Goal: Complete application form: Complete application form

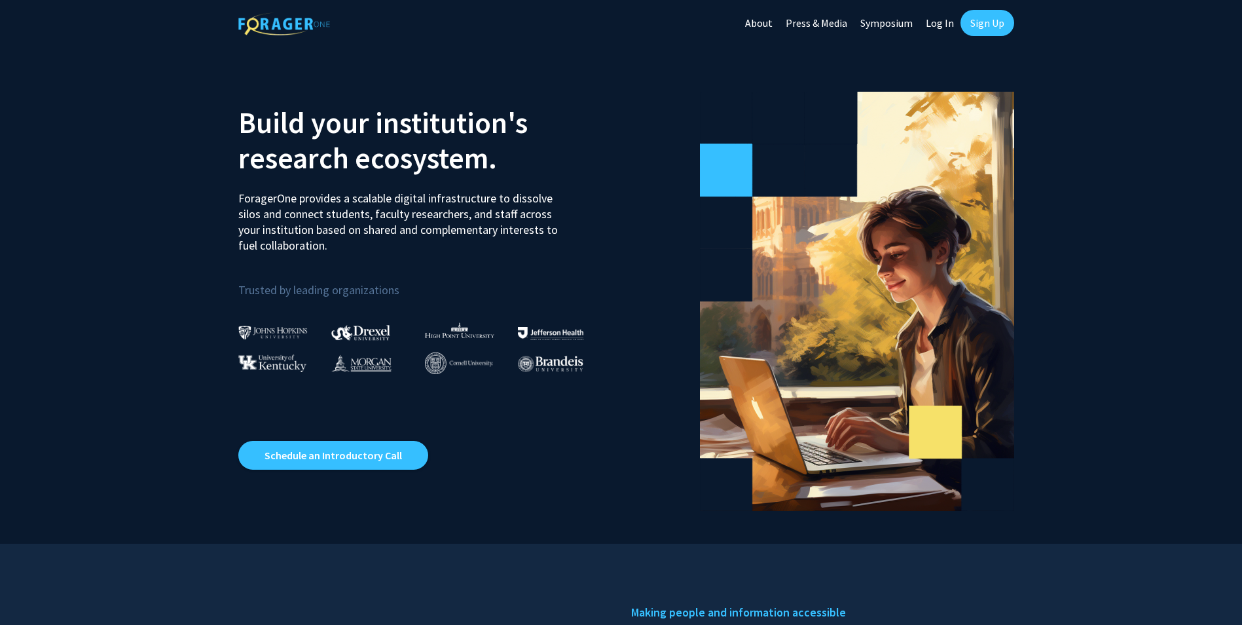
click at [950, 26] on link "Log In" at bounding box center [939, 23] width 41 height 46
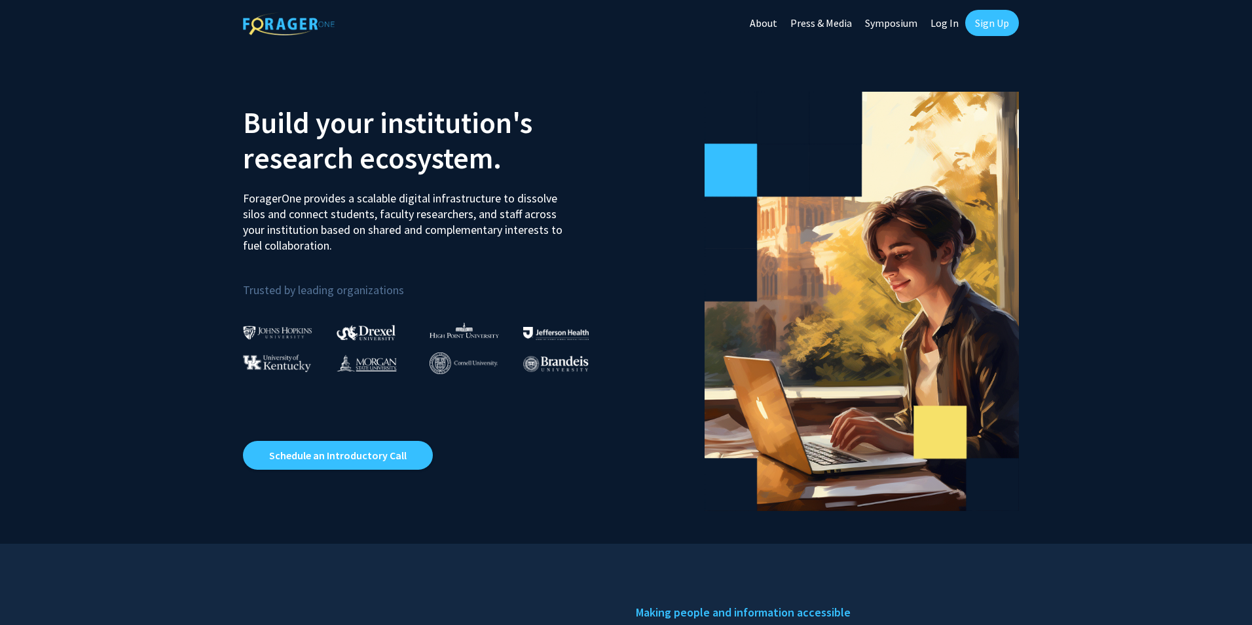
select select
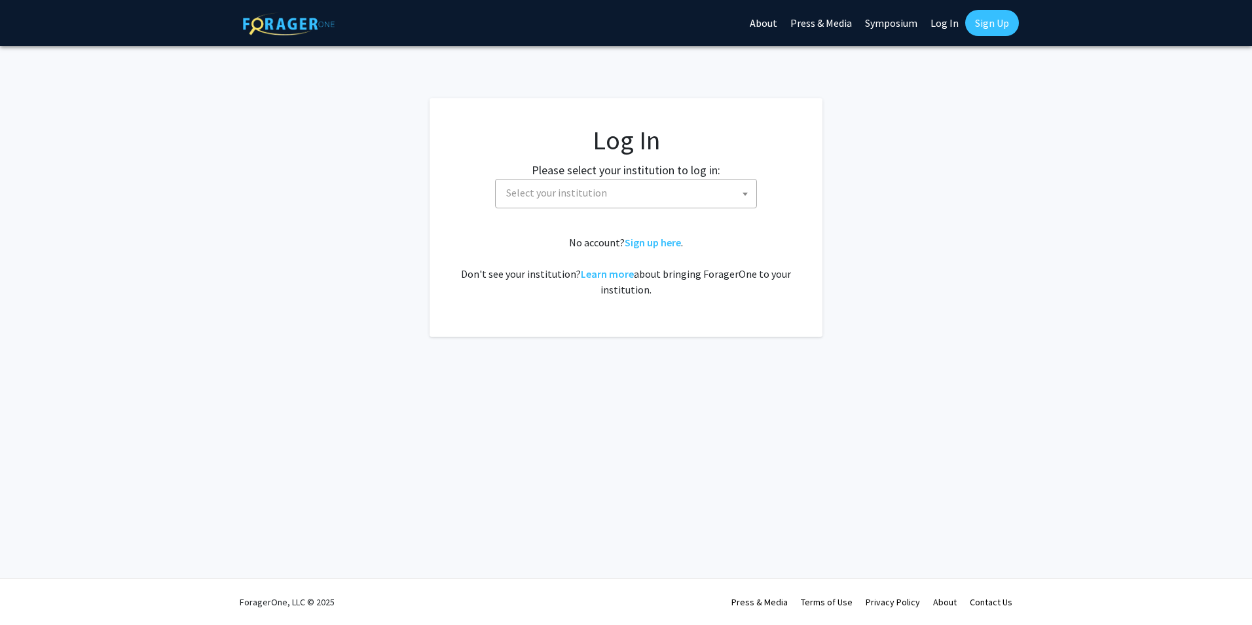
click at [663, 189] on span "Select your institution" at bounding box center [628, 192] width 255 height 27
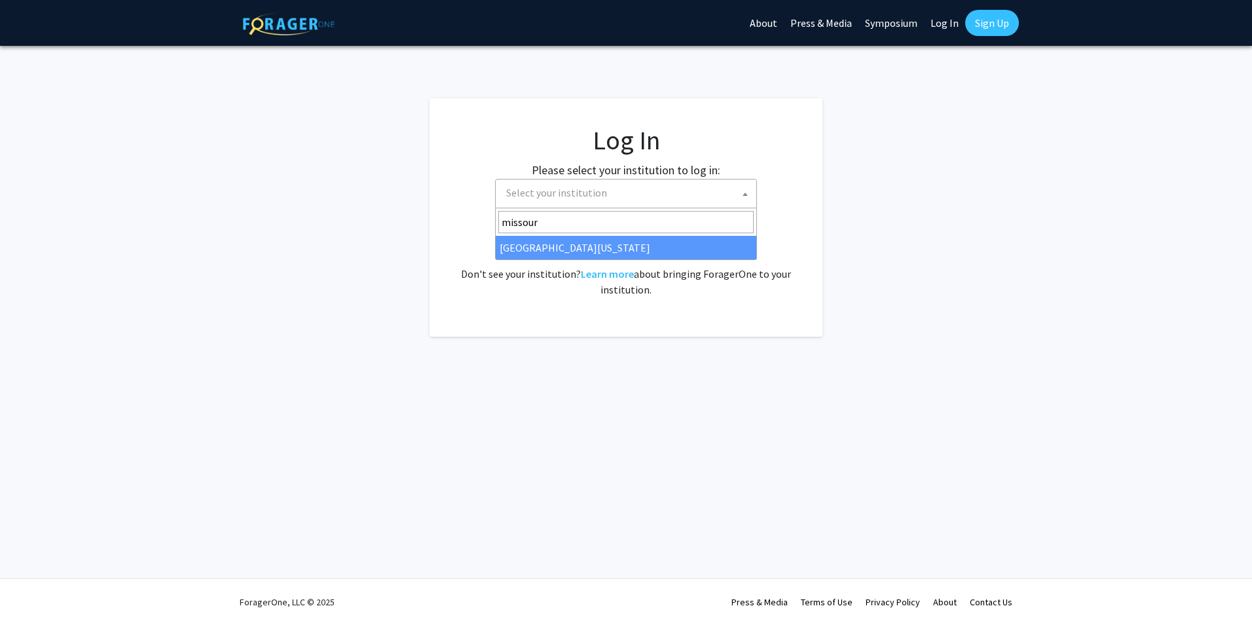
type input "missour"
select select "33"
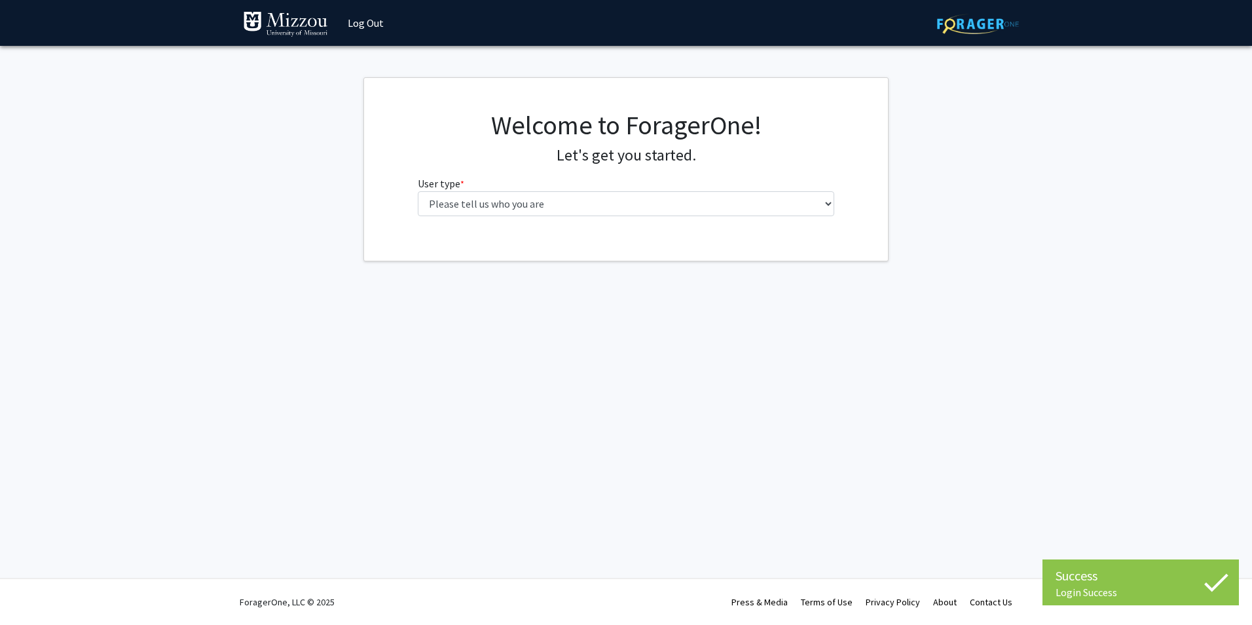
click at [797, 216] on div "Welcome to ForagerOne! Let's get you started. User type * required Please tell …" at bounding box center [626, 167] width 437 height 117
click at [832, 208] on select "Please tell us who you are Undergraduate Student Master's Student Doctoral Cand…" at bounding box center [626, 203] width 417 height 25
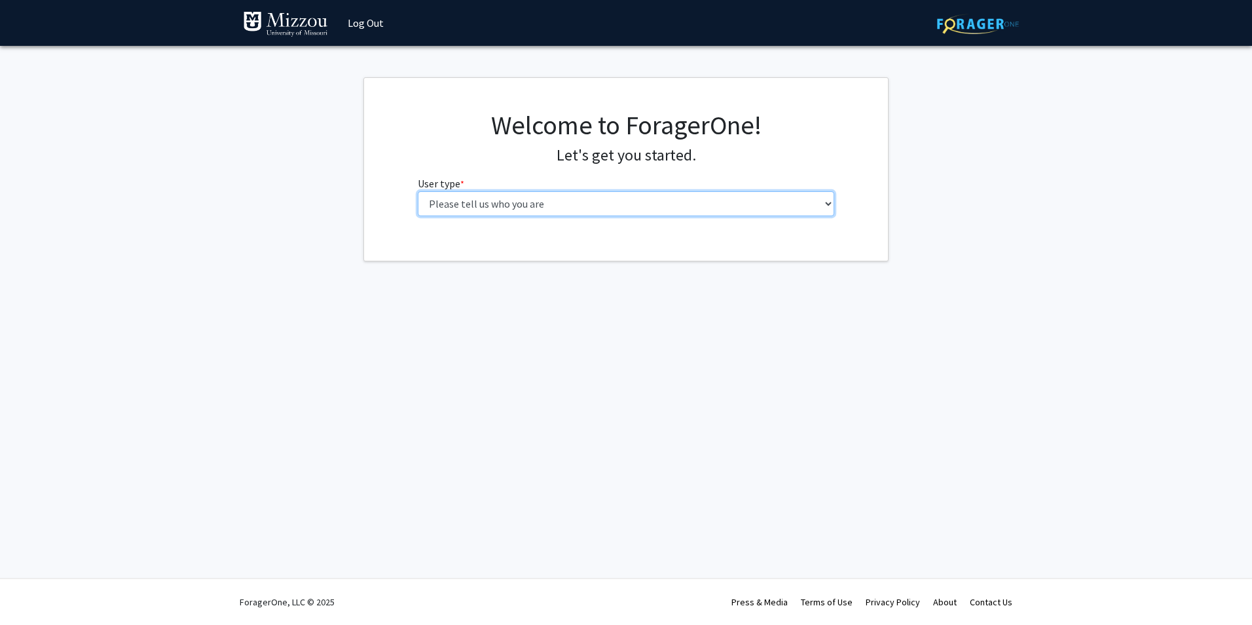
select select "5: faculty"
click at [418, 191] on select "Please tell us who you are Undergraduate Student Master's Student Doctoral Cand…" at bounding box center [626, 203] width 417 height 25
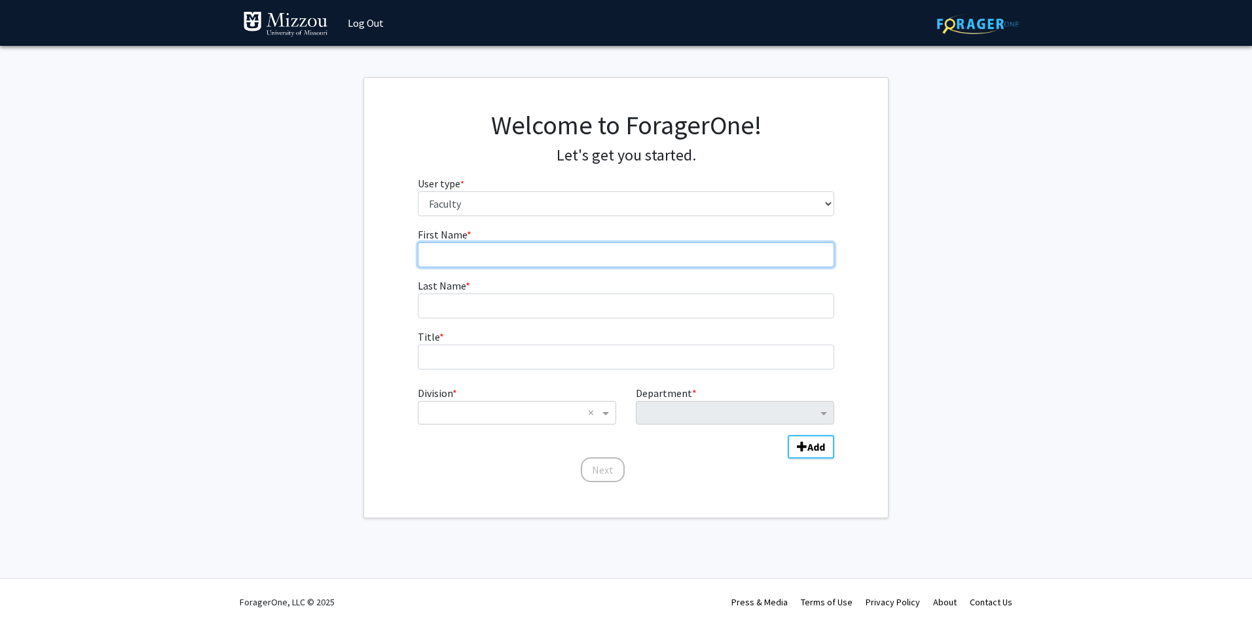
click at [505, 249] on input "First Name * required" at bounding box center [626, 254] width 417 height 25
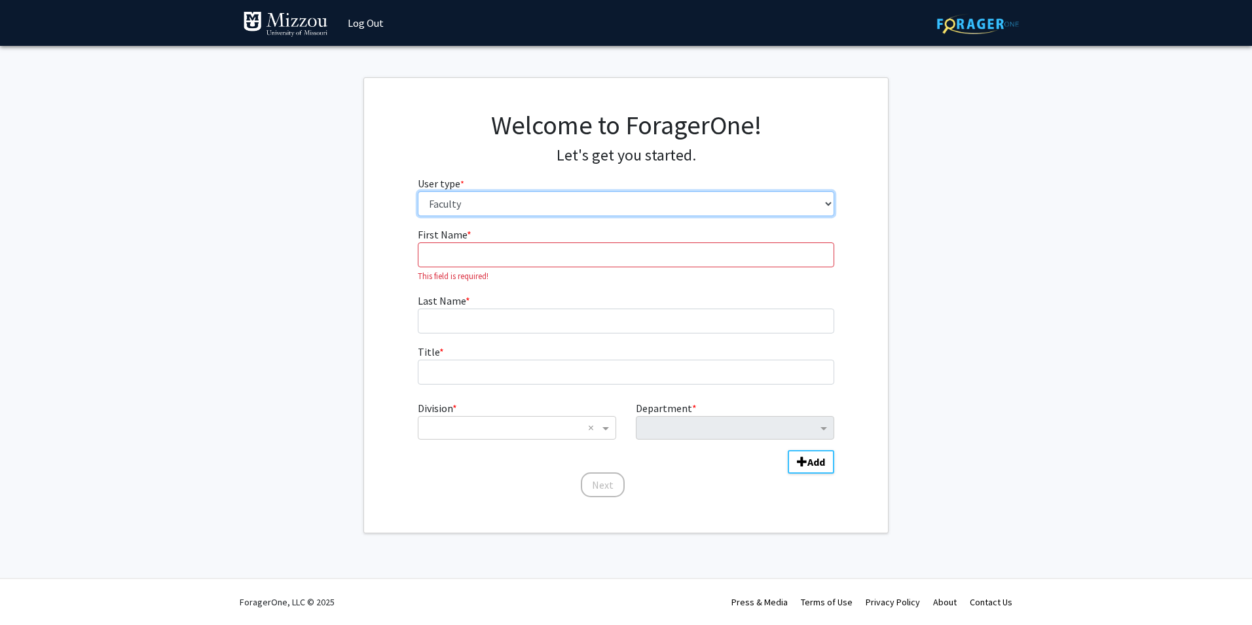
click at [551, 212] on select "Please tell us who you are Undergraduate Student Master's Student Doctoral Cand…" at bounding box center [626, 203] width 417 height 25
click at [559, 201] on select "Please tell us who you are Undergraduate Student Master's Student Doctoral Cand…" at bounding box center [626, 203] width 417 height 25
click at [531, 239] on fg-input "First Name * required This field is required!" at bounding box center [626, 255] width 417 height 56
click at [530, 246] on input "First Name * required" at bounding box center [626, 254] width 417 height 25
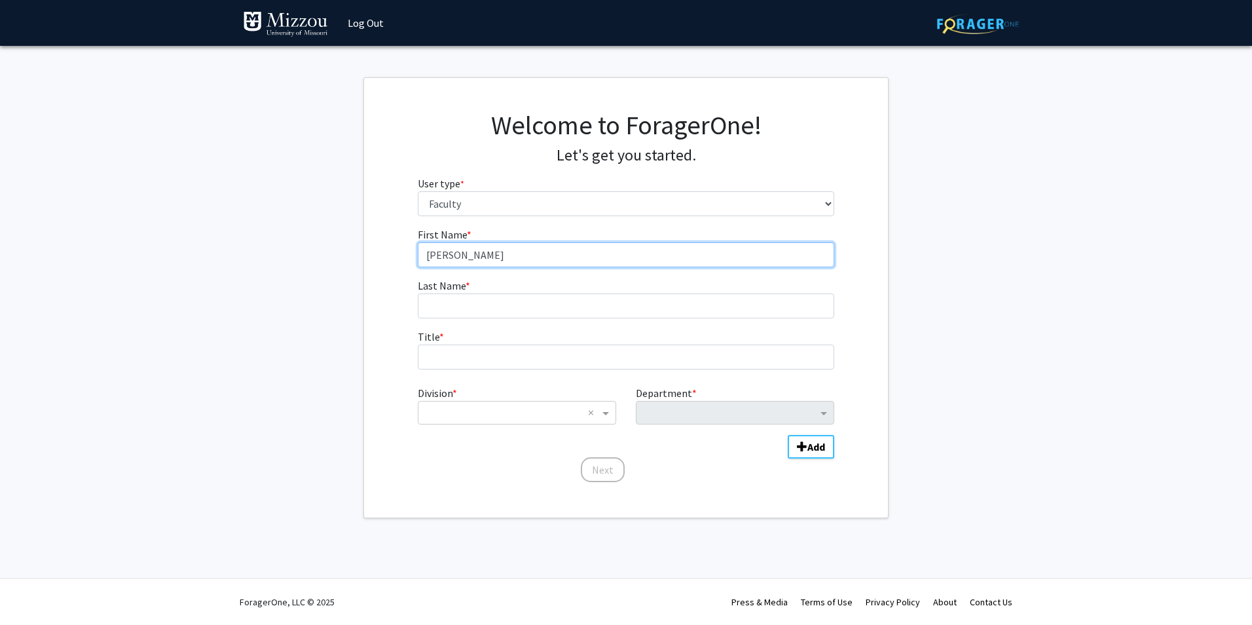
type input "[PERSON_NAME]"
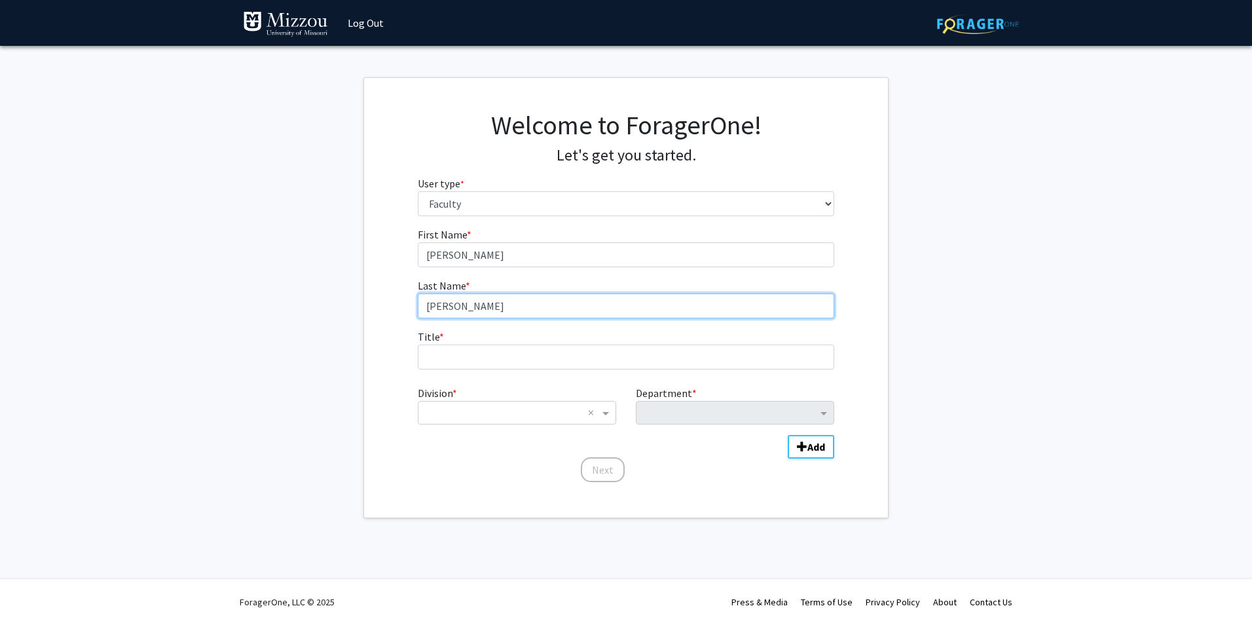
type input "[PERSON_NAME]"
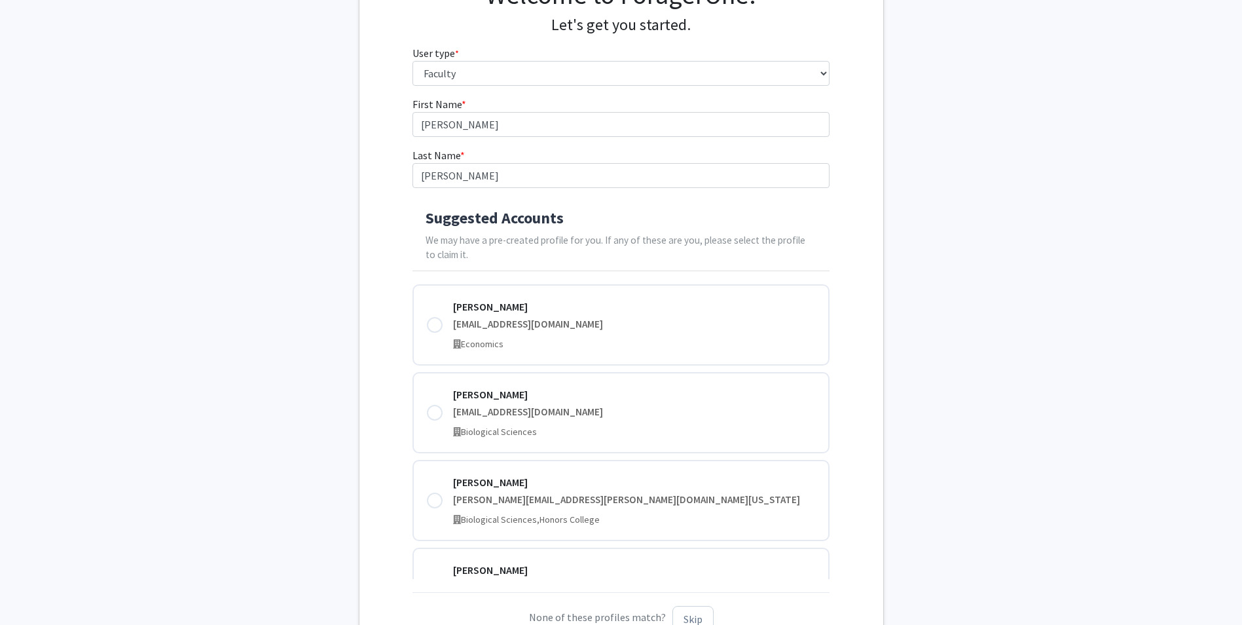
scroll to position [131, 0]
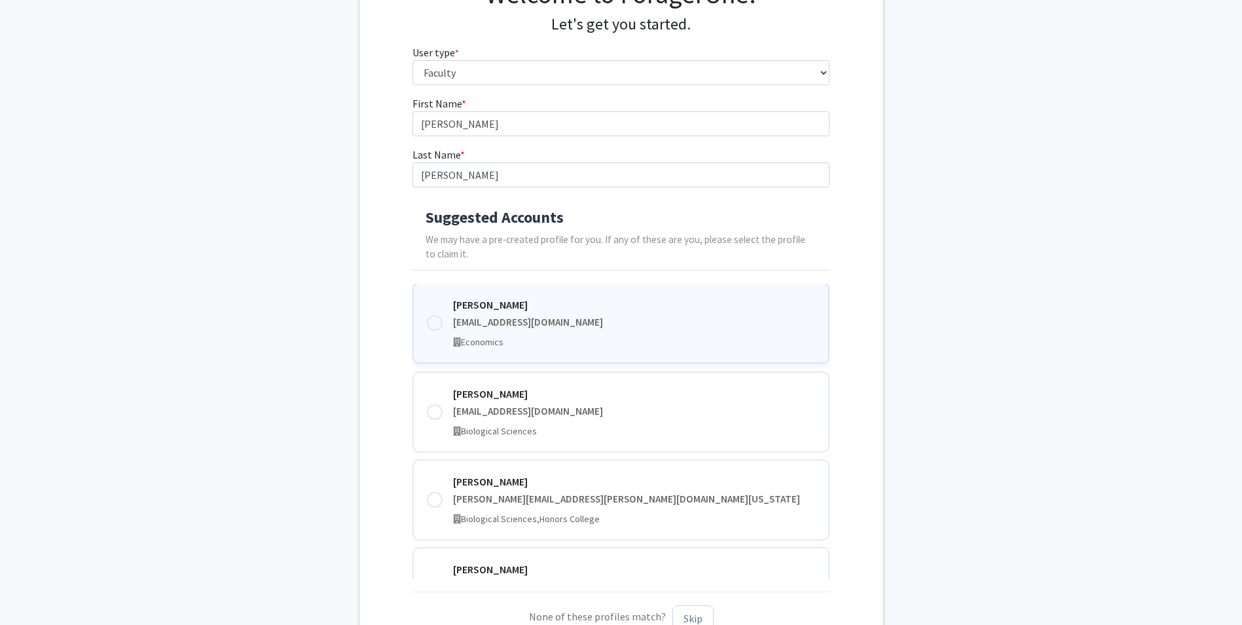
click at [431, 329] on div at bounding box center [435, 323] width 16 height 16
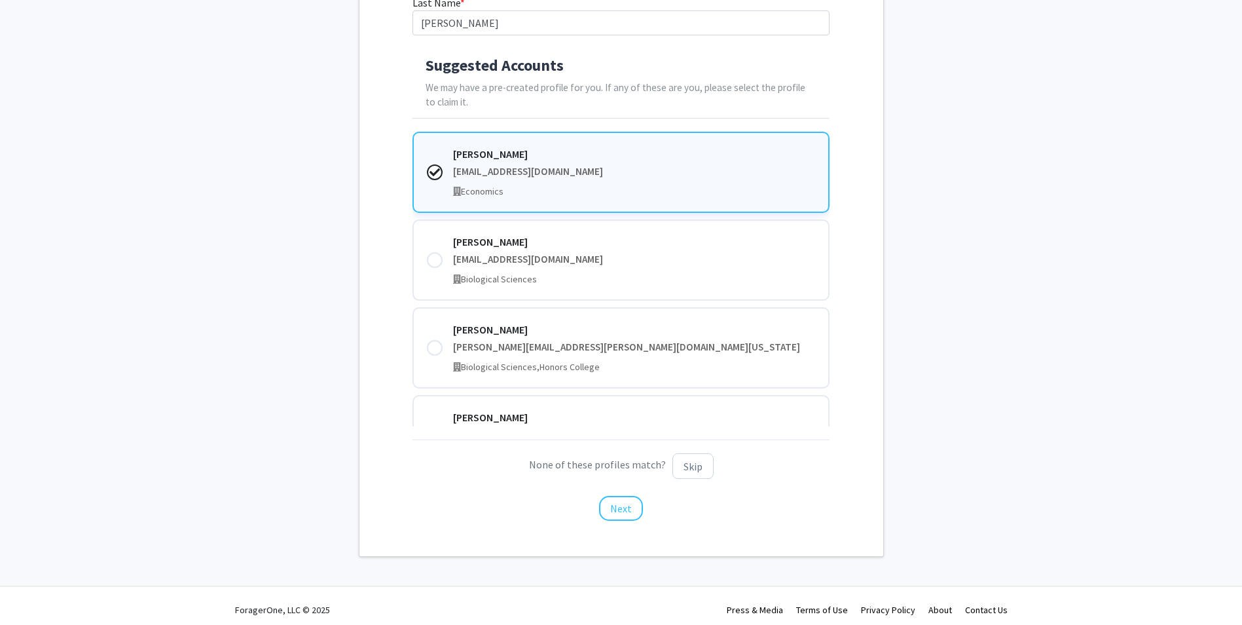
scroll to position [291, 0]
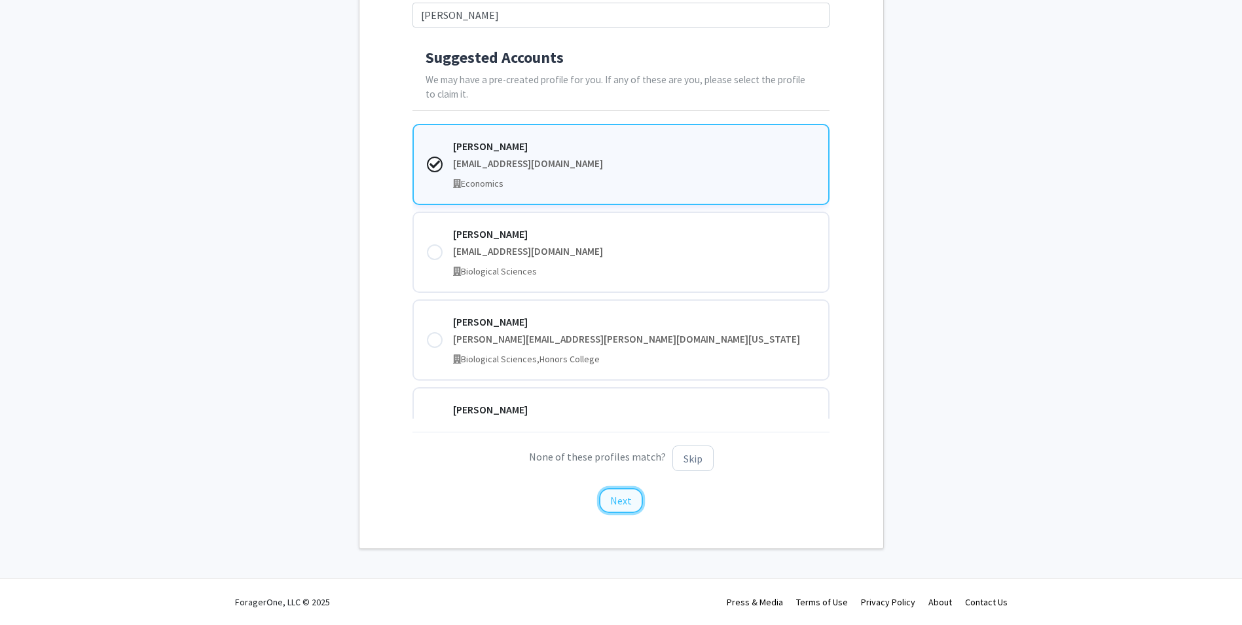
click at [626, 499] on button "Next" at bounding box center [621, 500] width 44 height 25
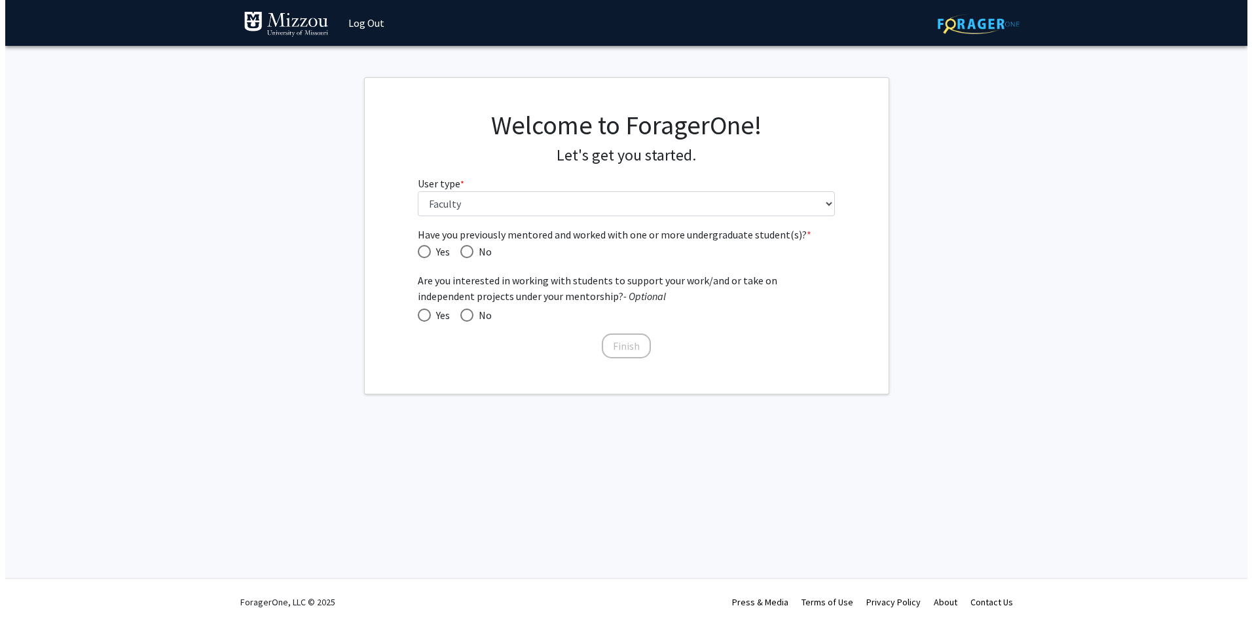
scroll to position [0, 0]
click at [437, 250] on span "Yes" at bounding box center [440, 252] width 19 height 16
click at [431, 250] on input "Yes" at bounding box center [424, 251] width 13 height 13
radio input "true"
click at [480, 312] on span "No" at bounding box center [482, 315] width 18 height 16
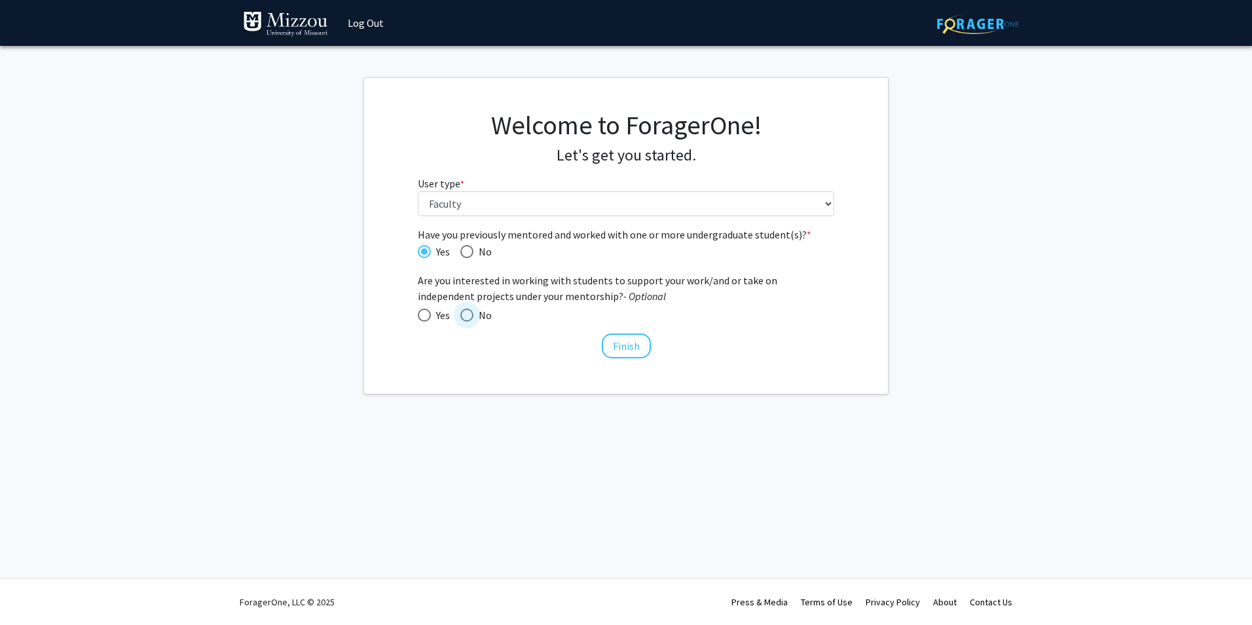
click at [473, 312] on input "No" at bounding box center [466, 314] width 13 height 13
radio input "true"
click at [626, 346] on button "Finish" at bounding box center [626, 345] width 49 height 25
